Goal: Task Accomplishment & Management: Manage account settings

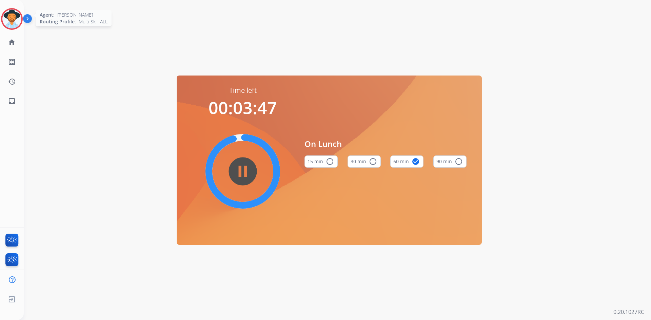
click at [11, 19] on img at bounding box center [11, 18] width 19 height 19
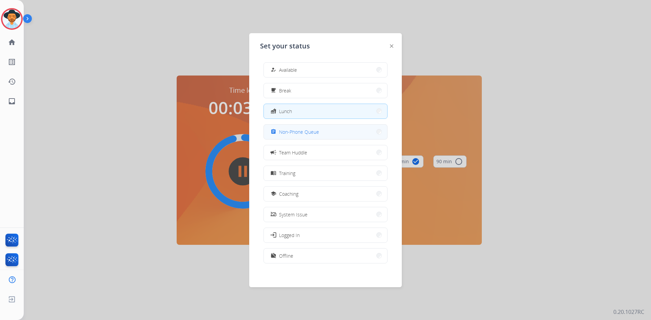
click at [298, 132] on span "Non-Phone Queue" at bounding box center [299, 131] width 40 height 7
